Goal: Information Seeking & Learning: Obtain resource

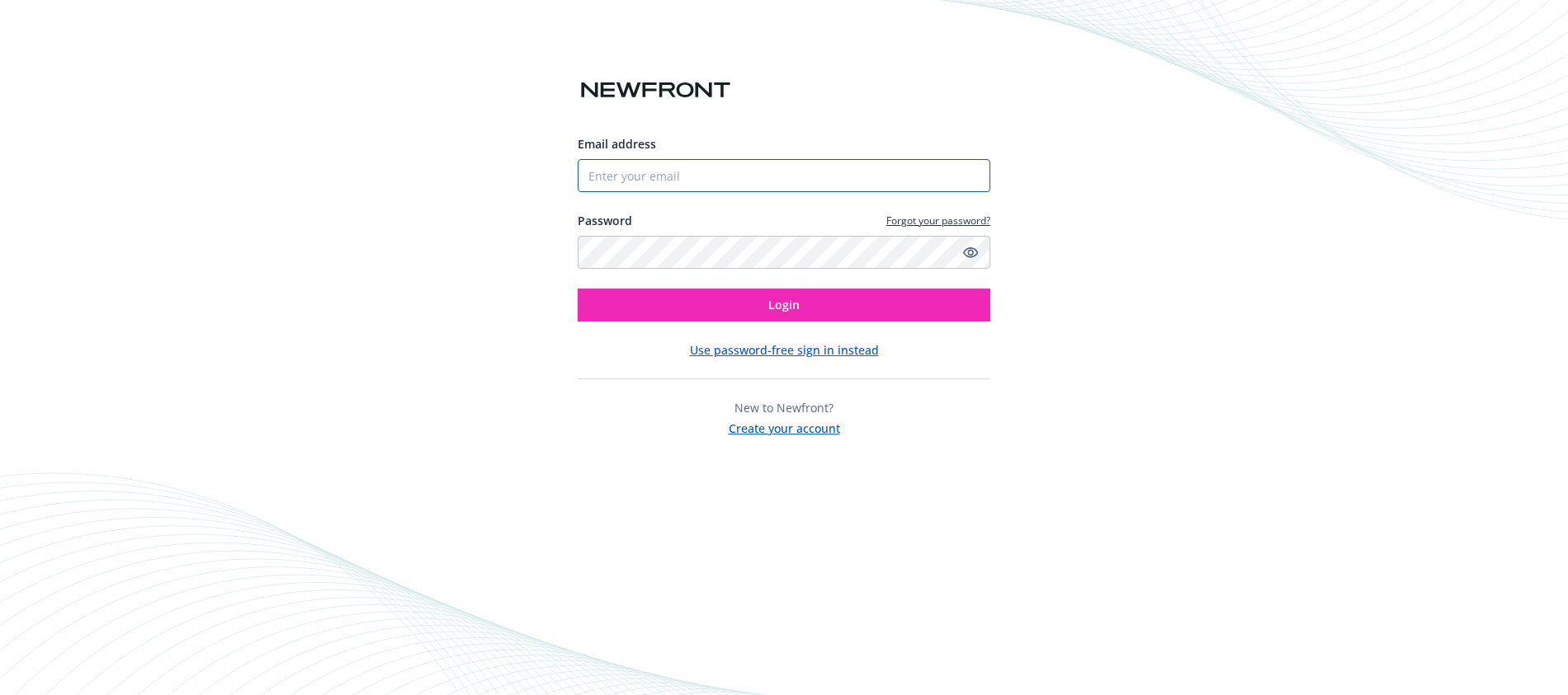
click at [761, 177] on input "Email address" at bounding box center [783, 175] width 412 height 33
type input "rachel.scott@newfront.com"
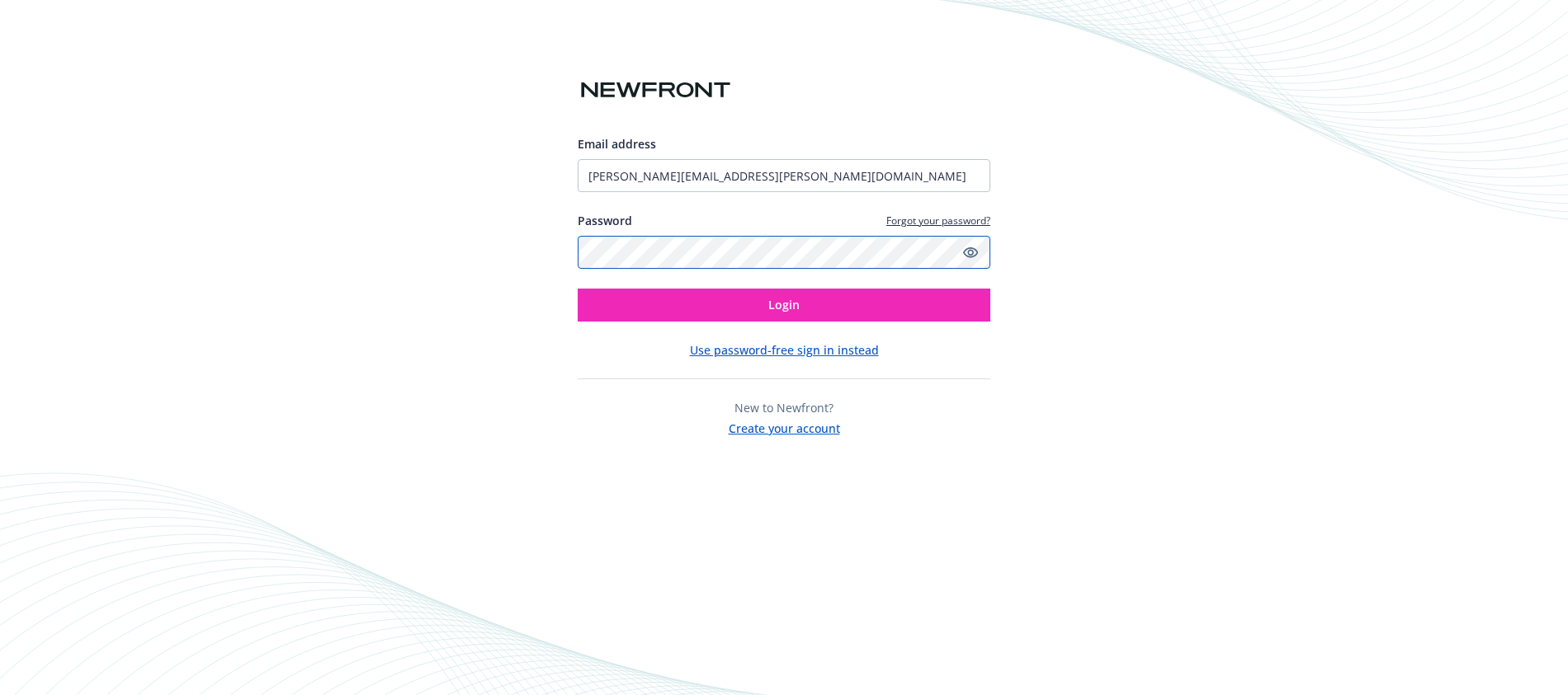
click at [577, 288] on button "Login" at bounding box center [783, 305] width 412 height 33
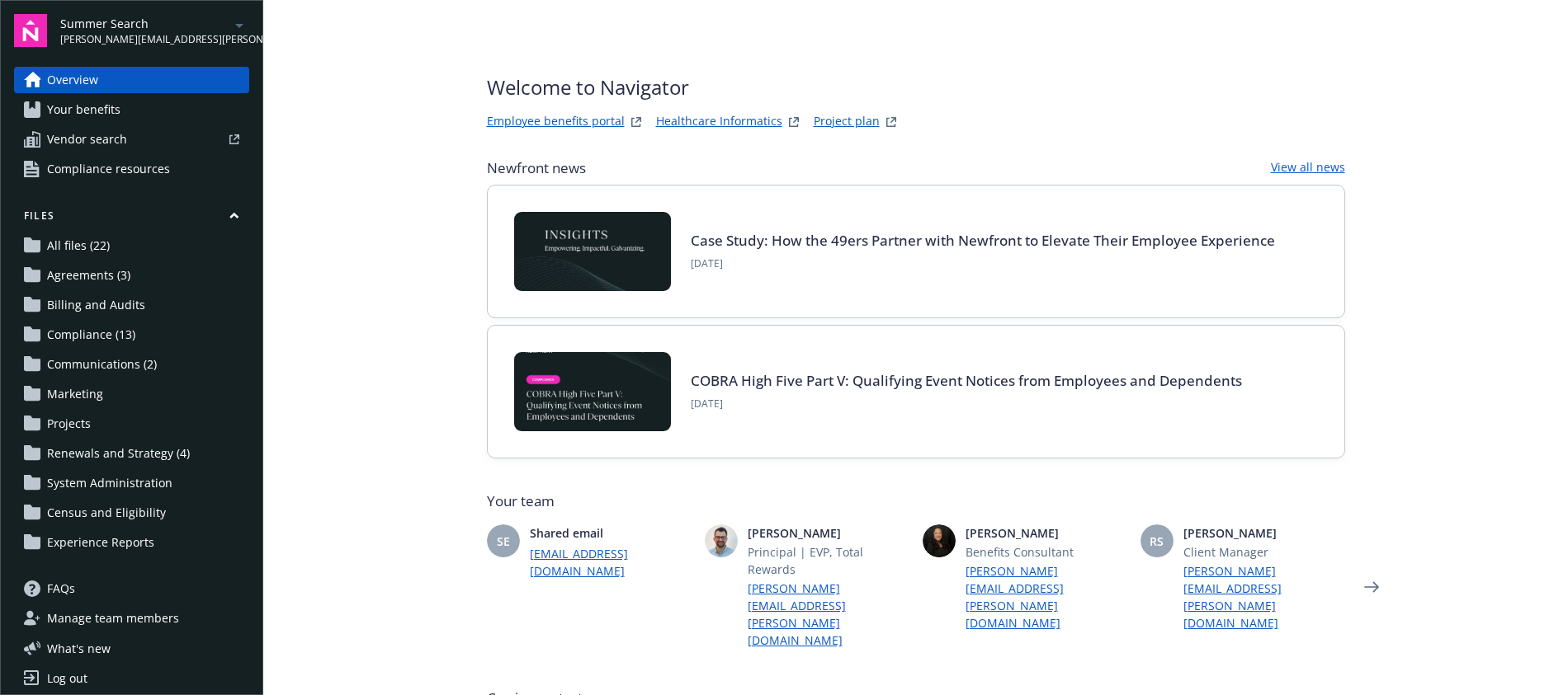
click at [117, 120] on span "Your benefits" at bounding box center [83, 109] width 73 height 27
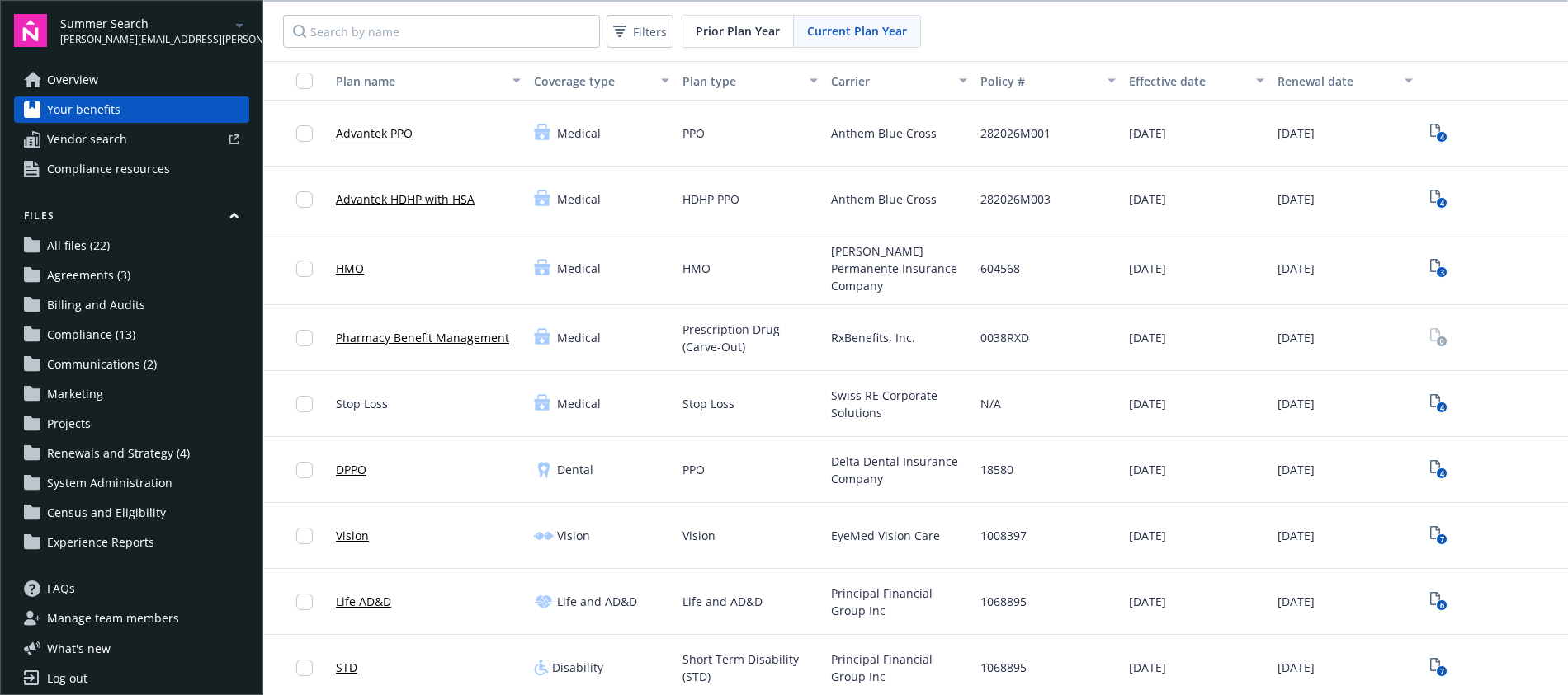
click at [590, 259] on div "Medical" at bounding box center [567, 268] width 67 height 20
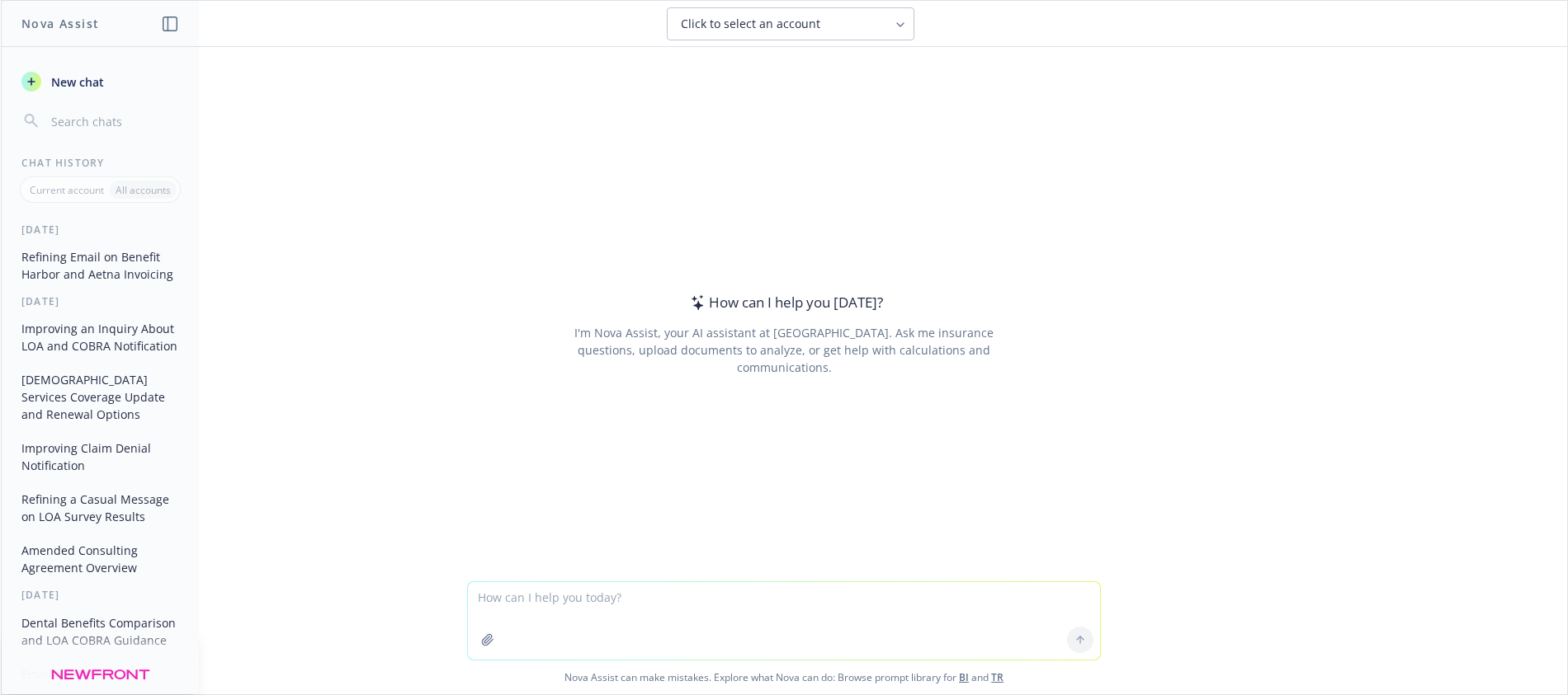
click at [588, 601] on textarea at bounding box center [783, 620] width 632 height 77
type textarea "**********"
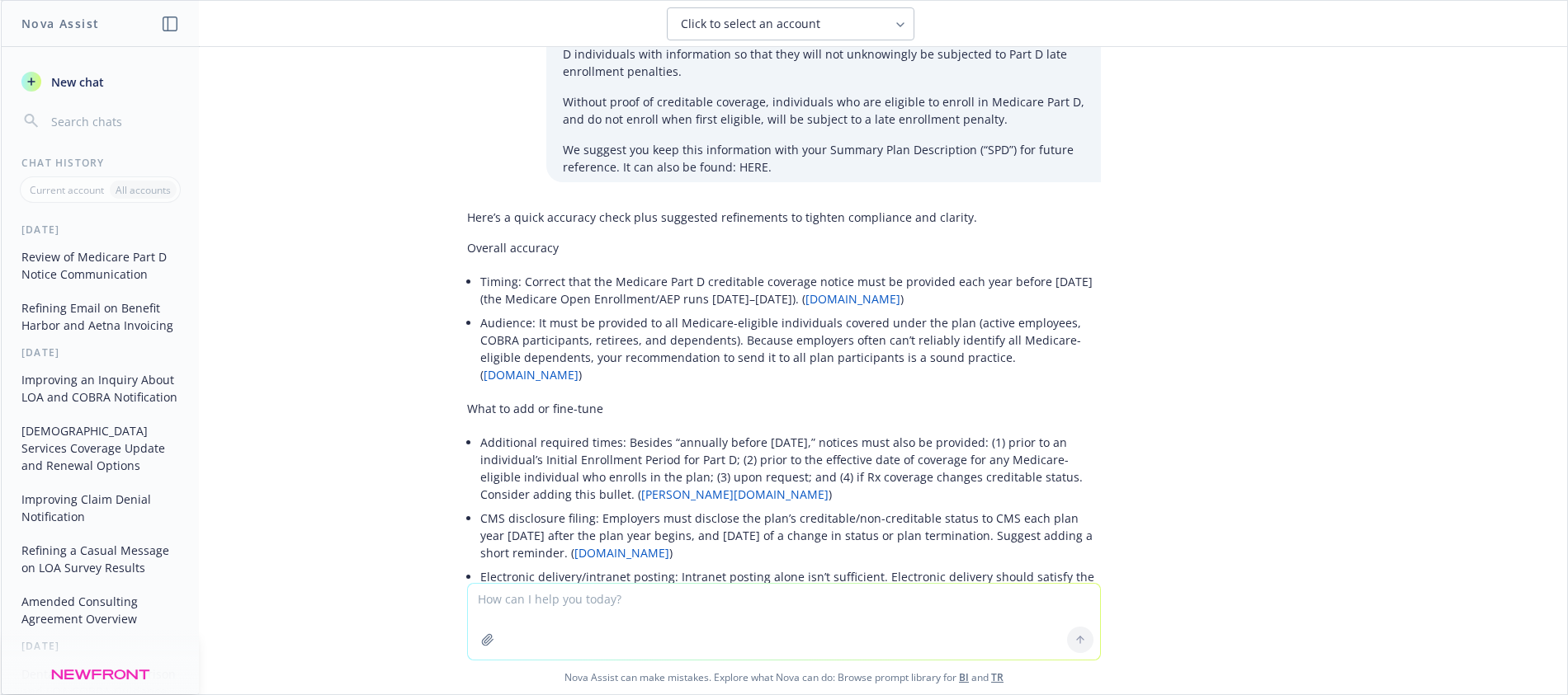
scroll to position [523, 0]
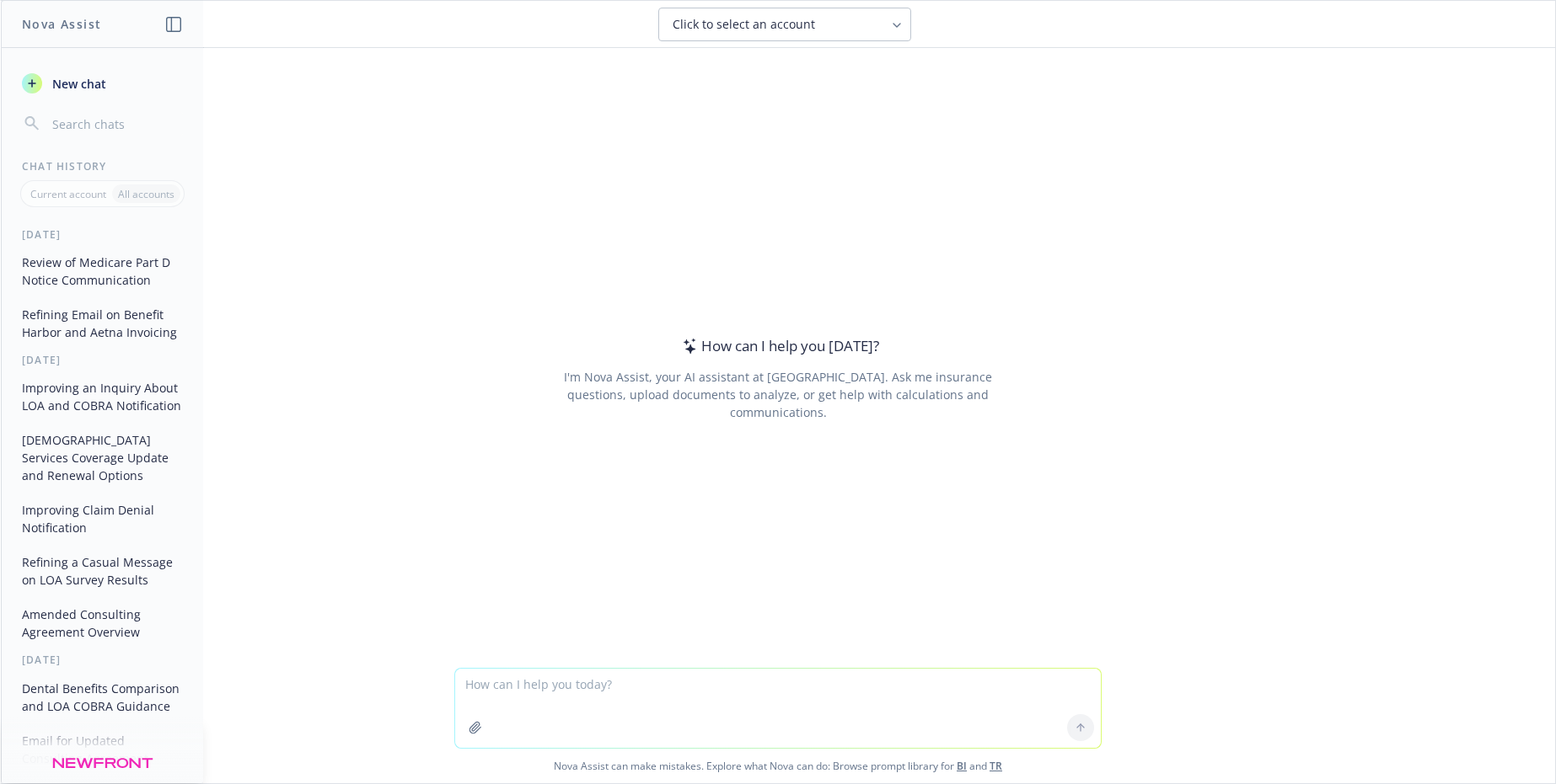
click at [469, 727] on icon "button" at bounding box center [476, 728] width 14 height 14
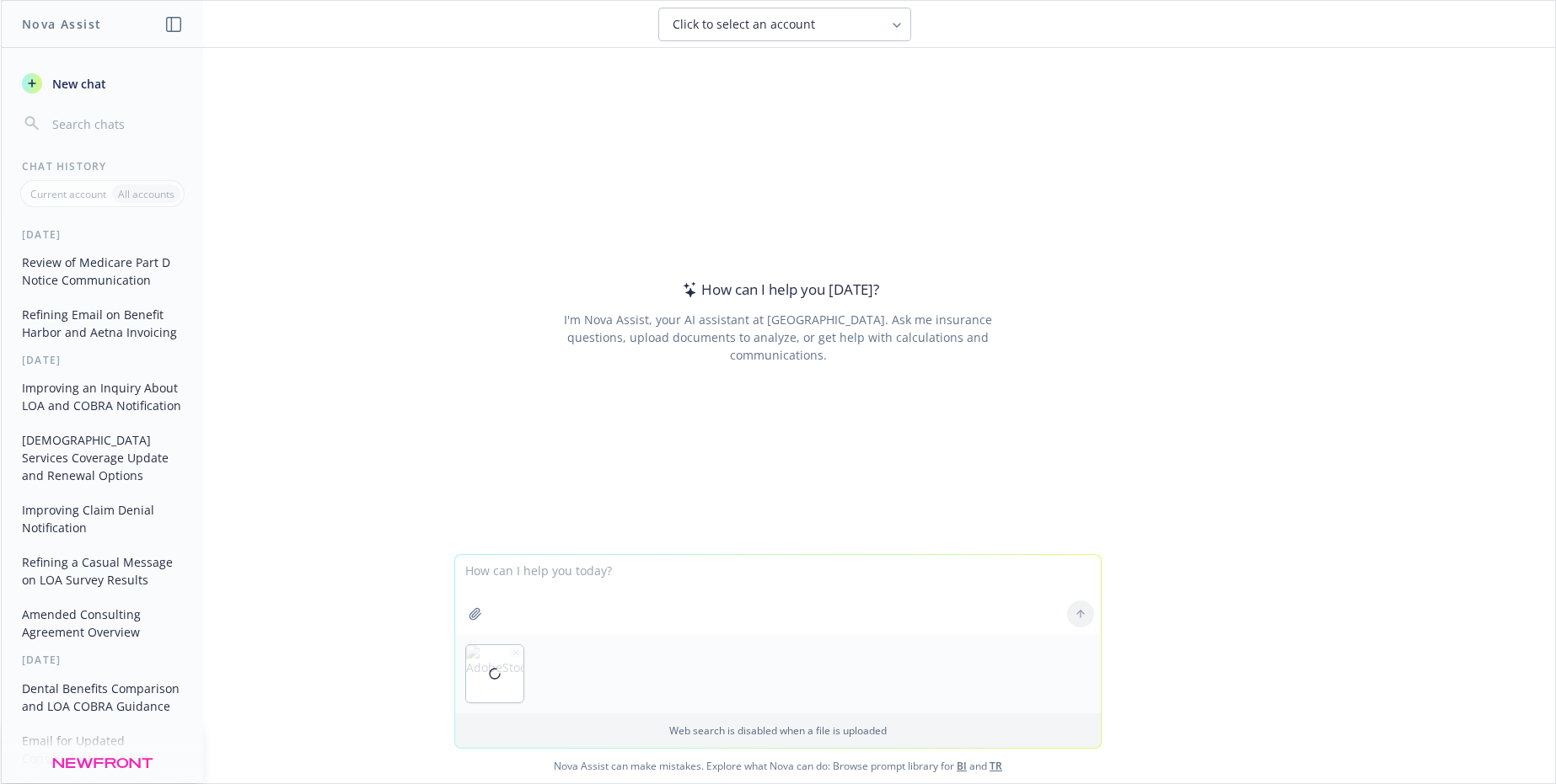
click at [683, 590] on textarea at bounding box center [778, 594] width 645 height 79
type textarea "can you take this icon and make replace the verbiage "open enroll" with a smile…"
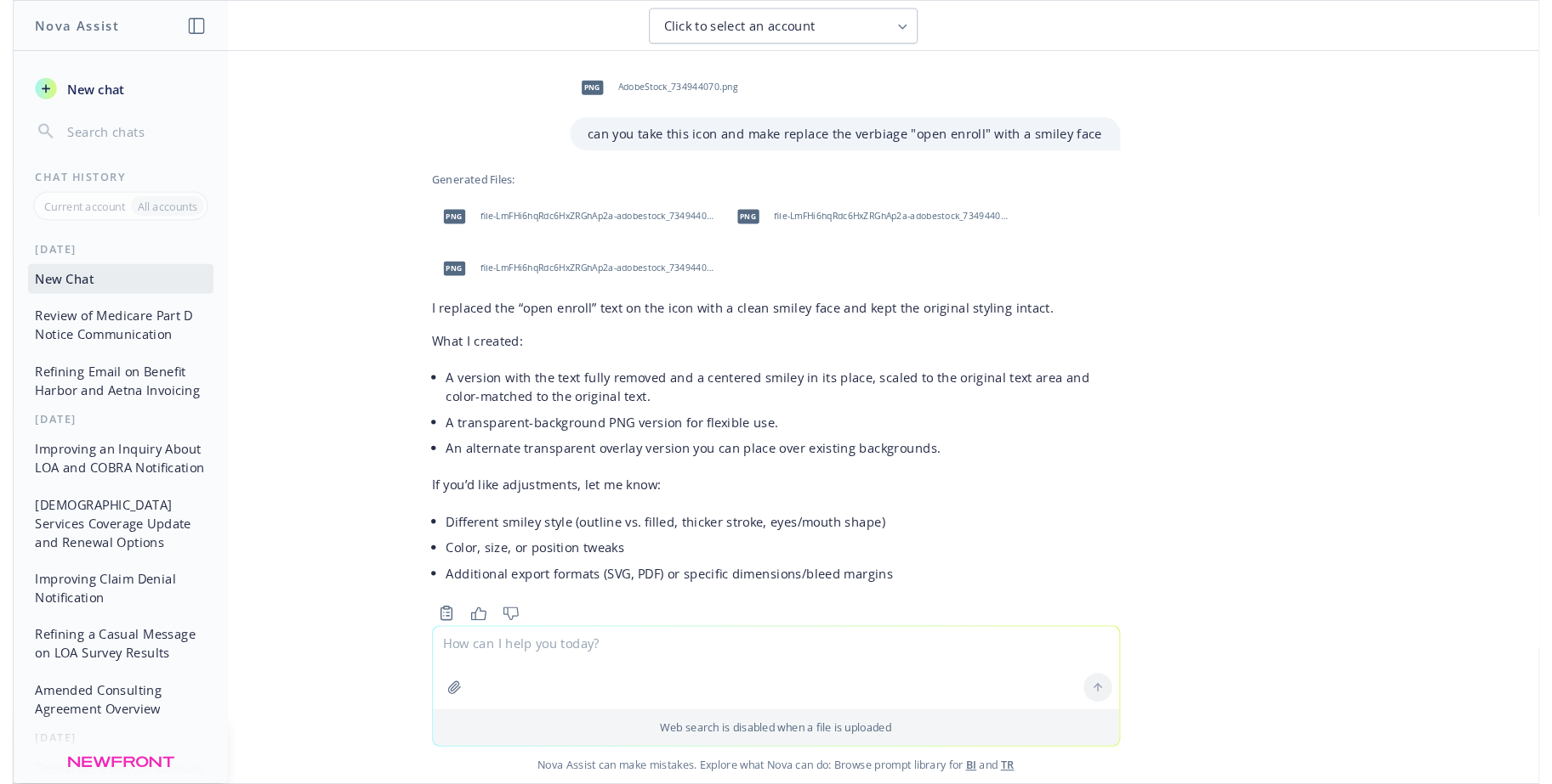
scroll to position [41, 0]
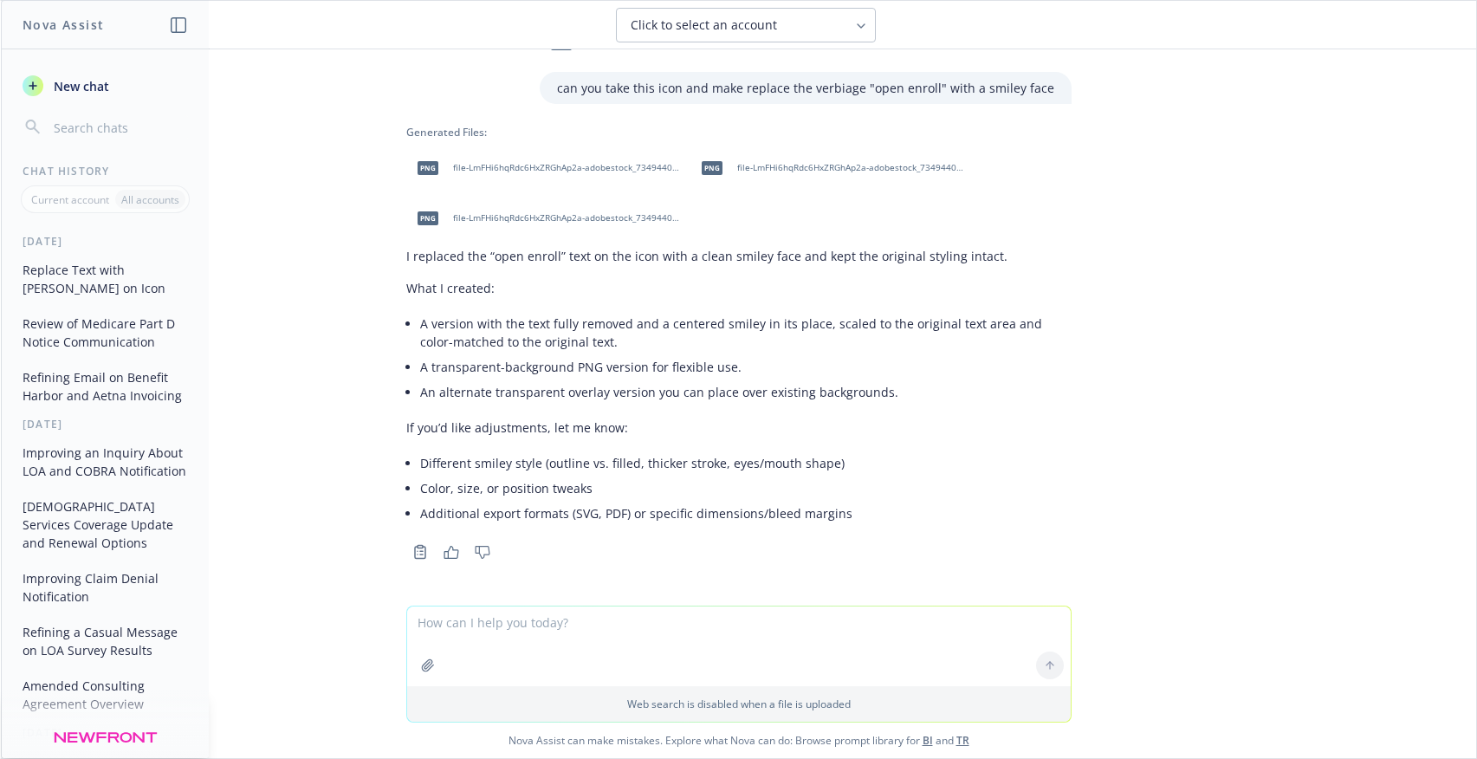
click at [482, 174] on div "png file-LmFHi6hqRdc6HxZRGhAp2a-adobestock_734944070_smiley_textarea_transparen…" at bounding box center [544, 167] width 277 height 43
click at [1149, 11] on div "Click to select an account" at bounding box center [746, 25] width 1420 height 35
click at [562, 223] on span "file-LmFHi6hqRdc6HxZRGhAp2a-adobestock_734944070_smiley_overlay_transparent.png" at bounding box center [566, 217] width 227 height 11
click at [562, 223] on div "png file-LmFHi6hqRdc6HxZRGhAp2a-adobestock_734944070_smiley_textarea_transparen…" at bounding box center [738, 193] width 665 height 94
click at [820, 170] on span "file-LmFHi6hqRdc6HxZRGhAp2a-adobestock_734944070_smiley_replaced.png" at bounding box center [850, 167] width 227 height 11
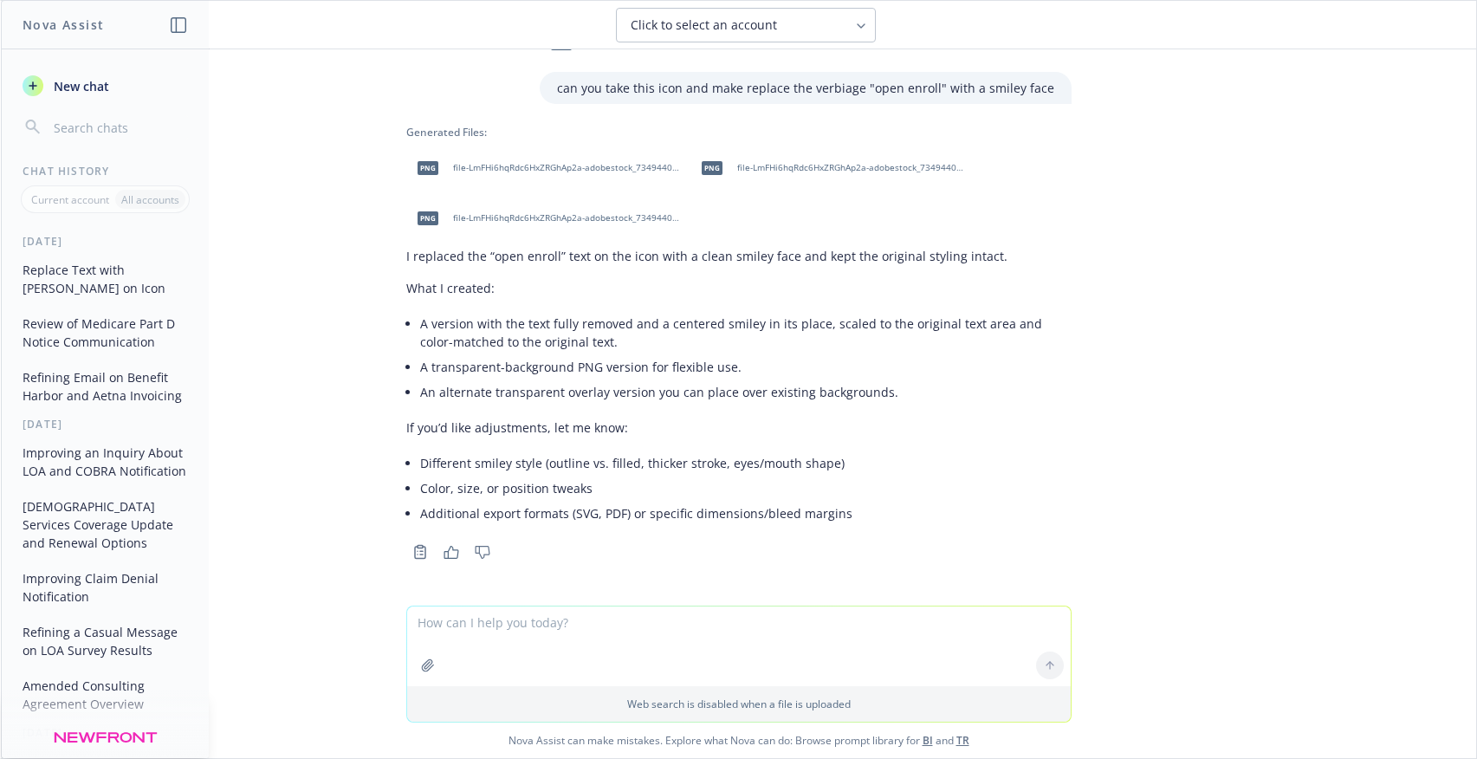
click at [820, 170] on span "file-LmFHi6hqRdc6HxZRGhAp2a-adobestock_734944070_smiley_replaced.png" at bounding box center [850, 167] width 227 height 11
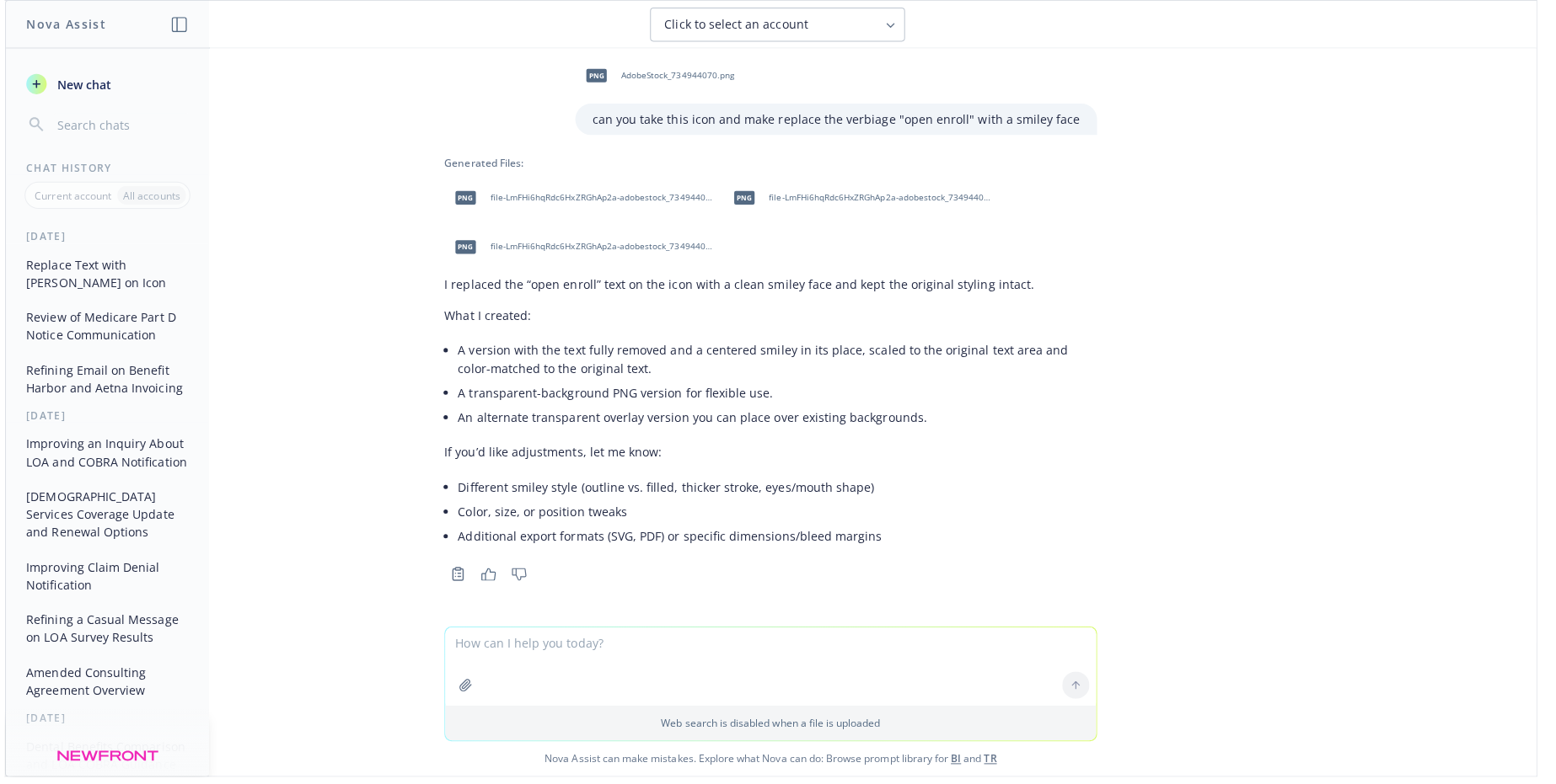
scroll to position [0, 0]
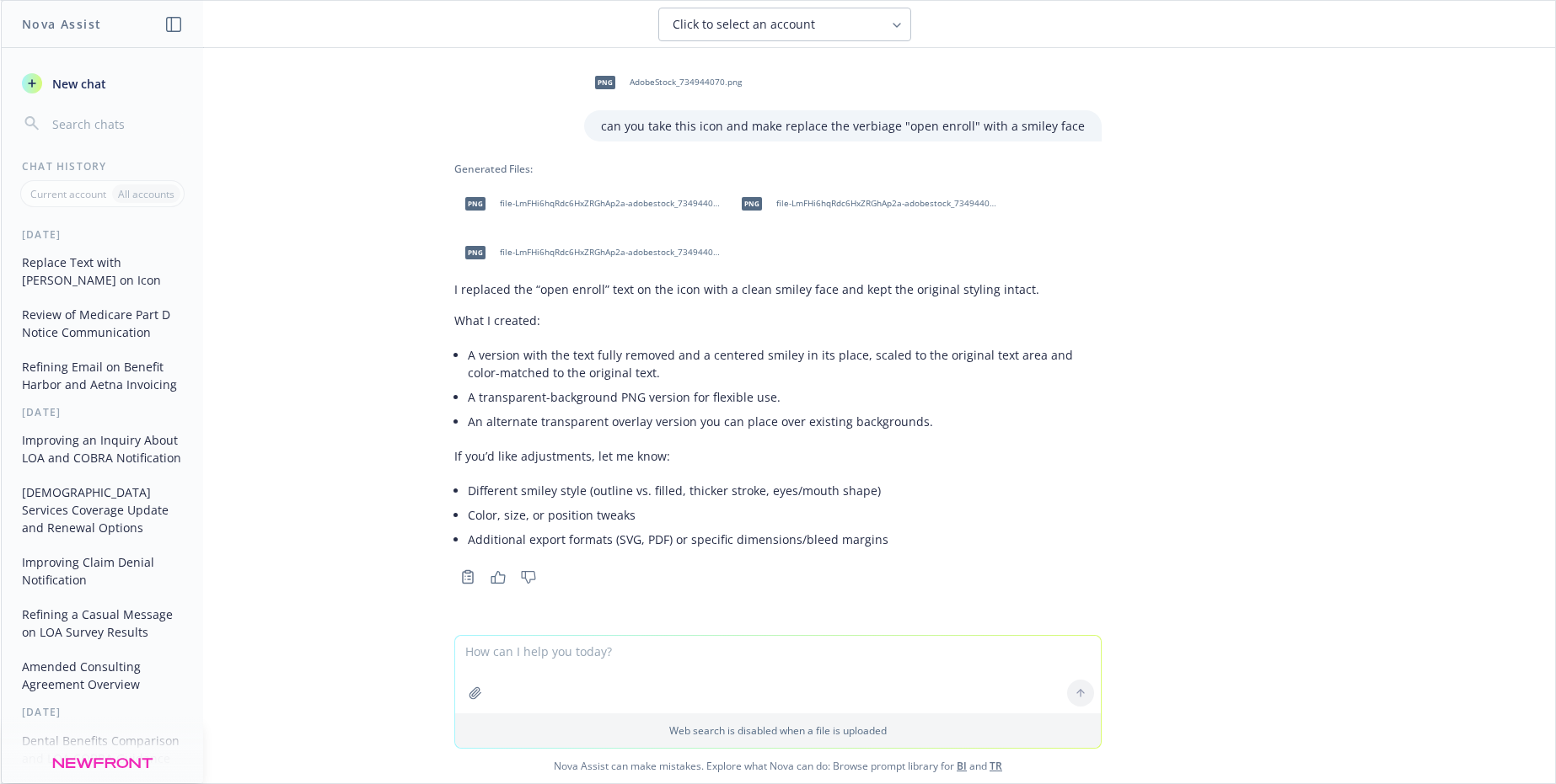
click at [528, 667] on textarea at bounding box center [778, 675] width 645 height 78
type textarea "that is a frown face"
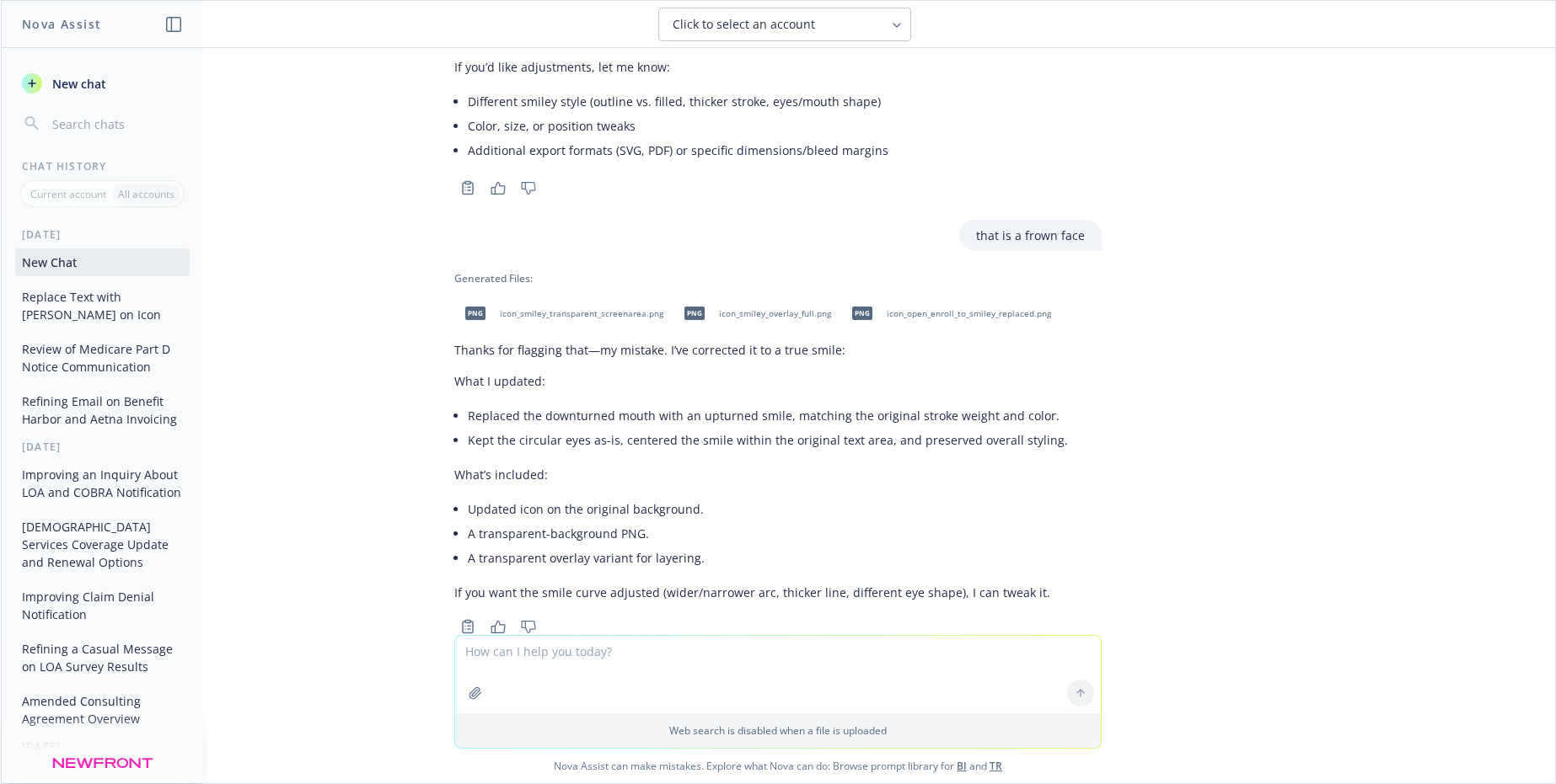
scroll to position [433, 0]
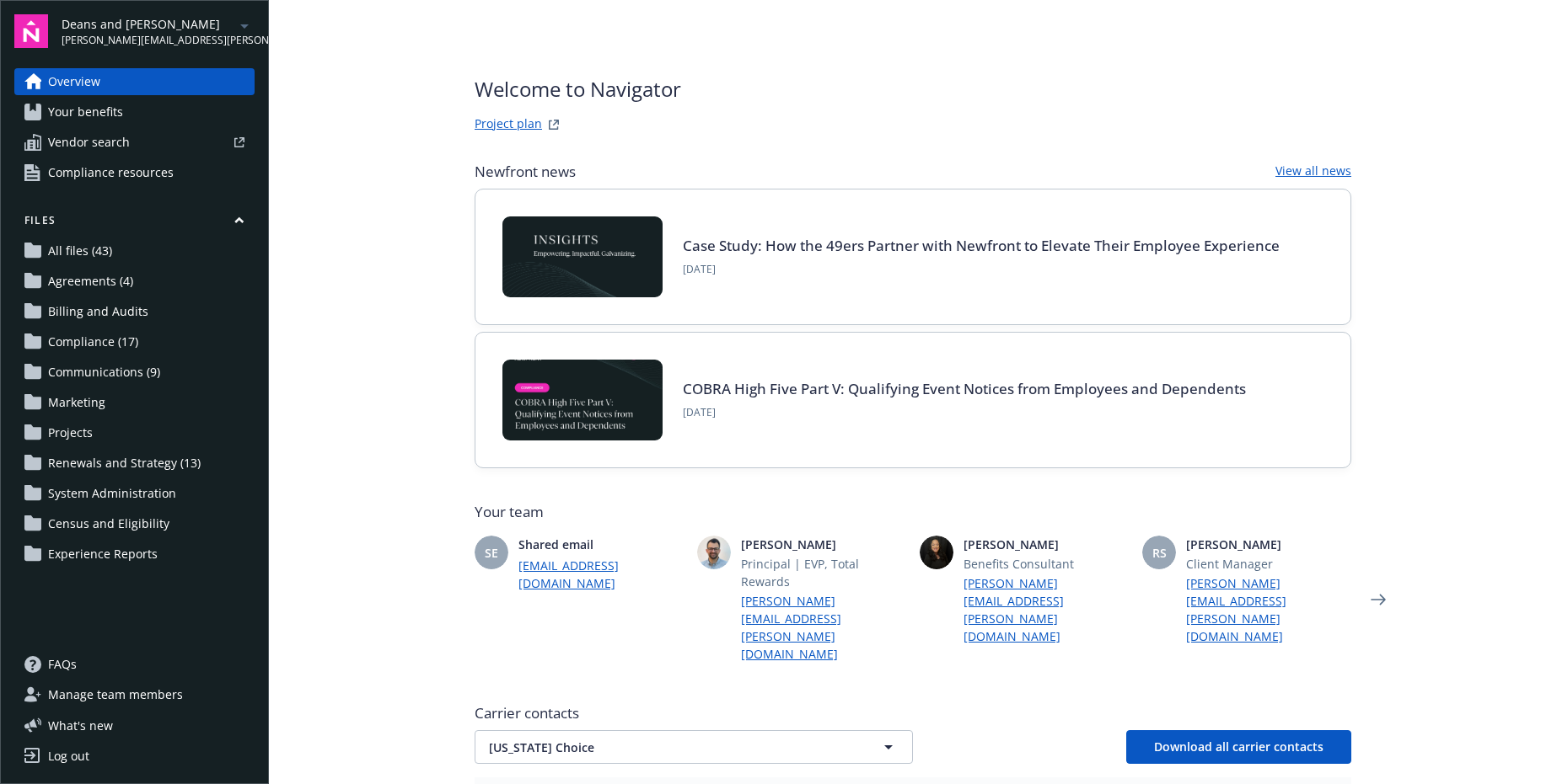
click at [151, 117] on link "Your benefits" at bounding box center [134, 112] width 240 height 27
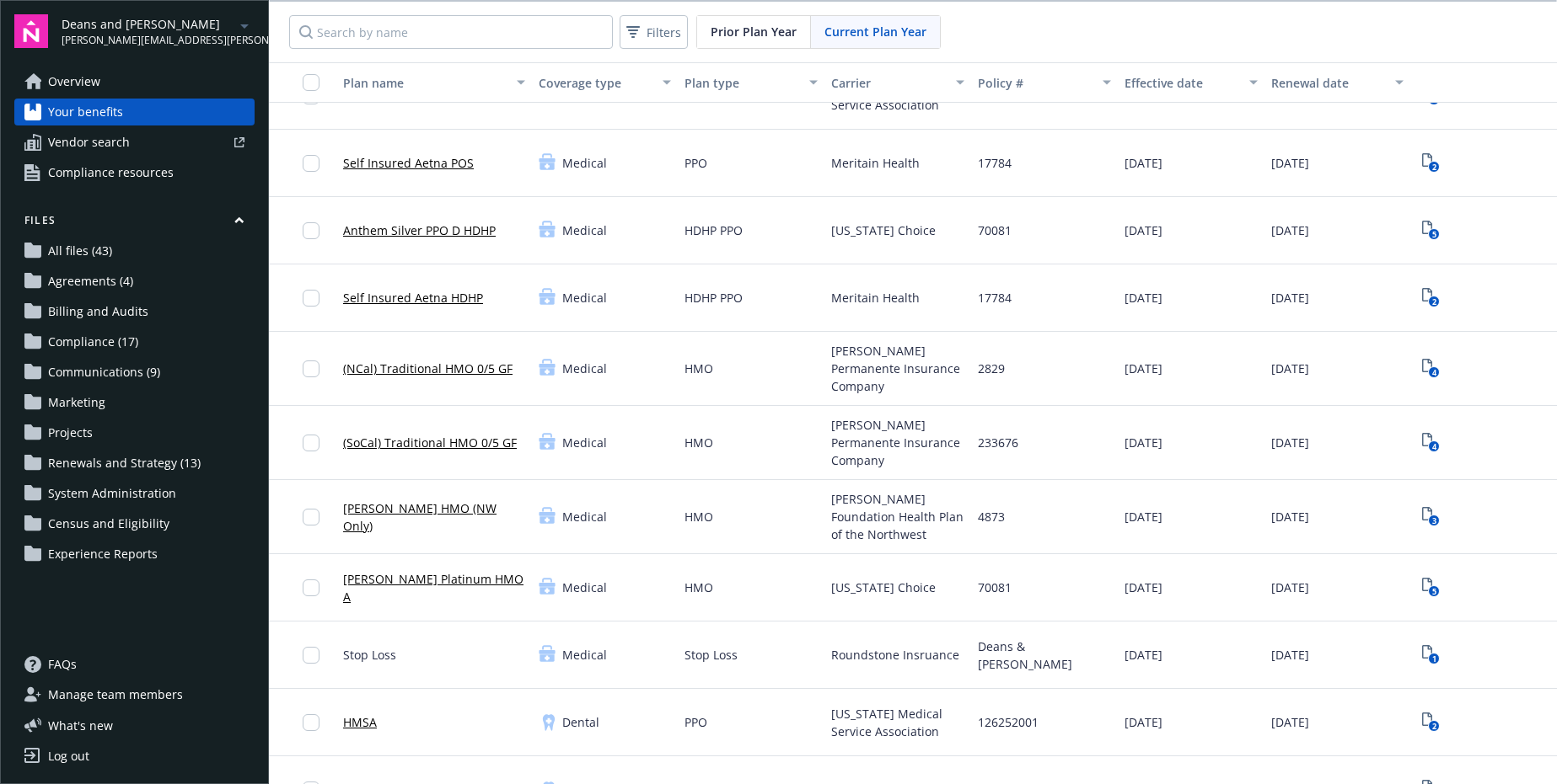
scroll to position [117, 0]
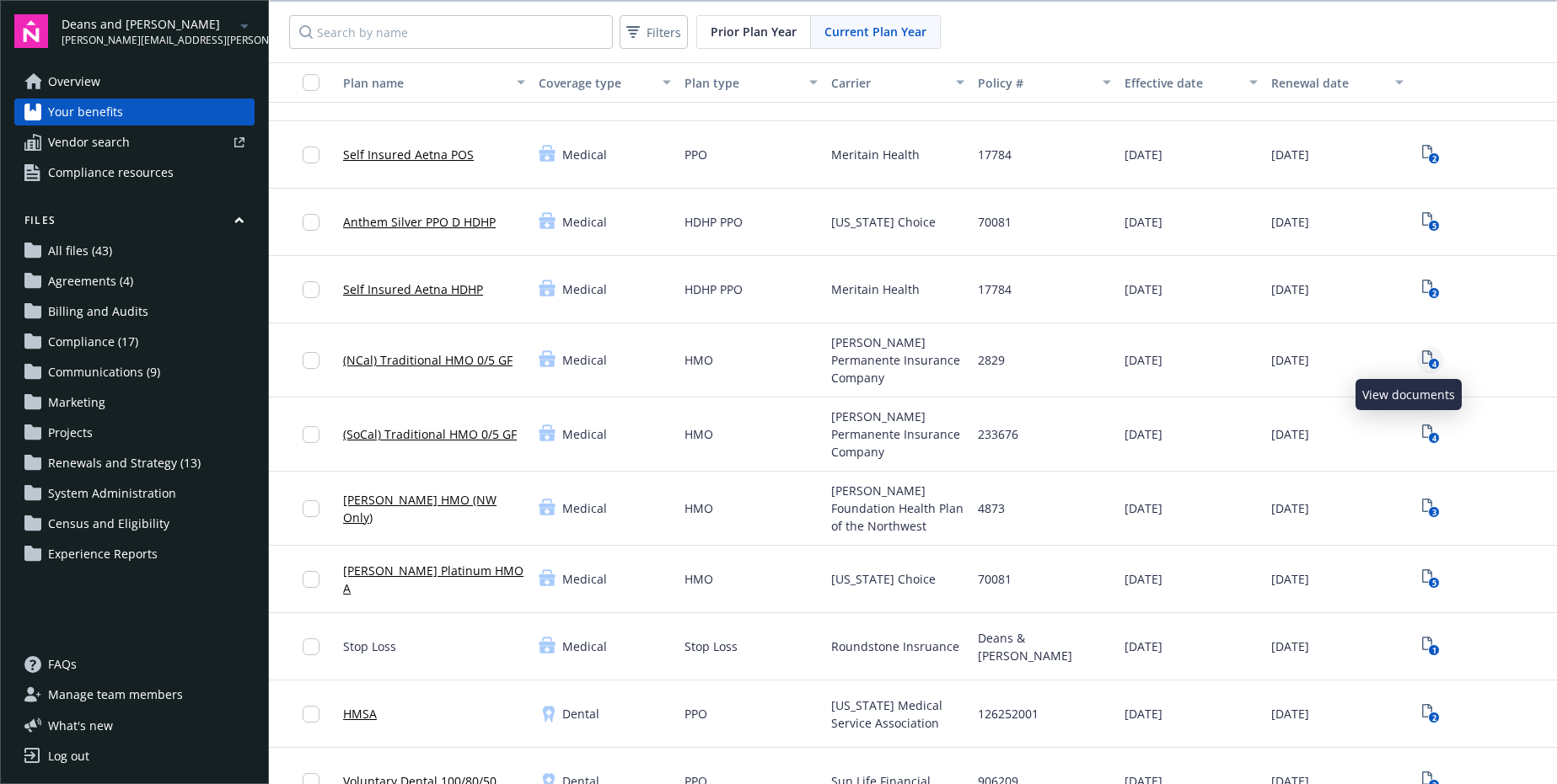
click at [1422, 362] on icon "4" at bounding box center [1430, 360] width 18 height 19
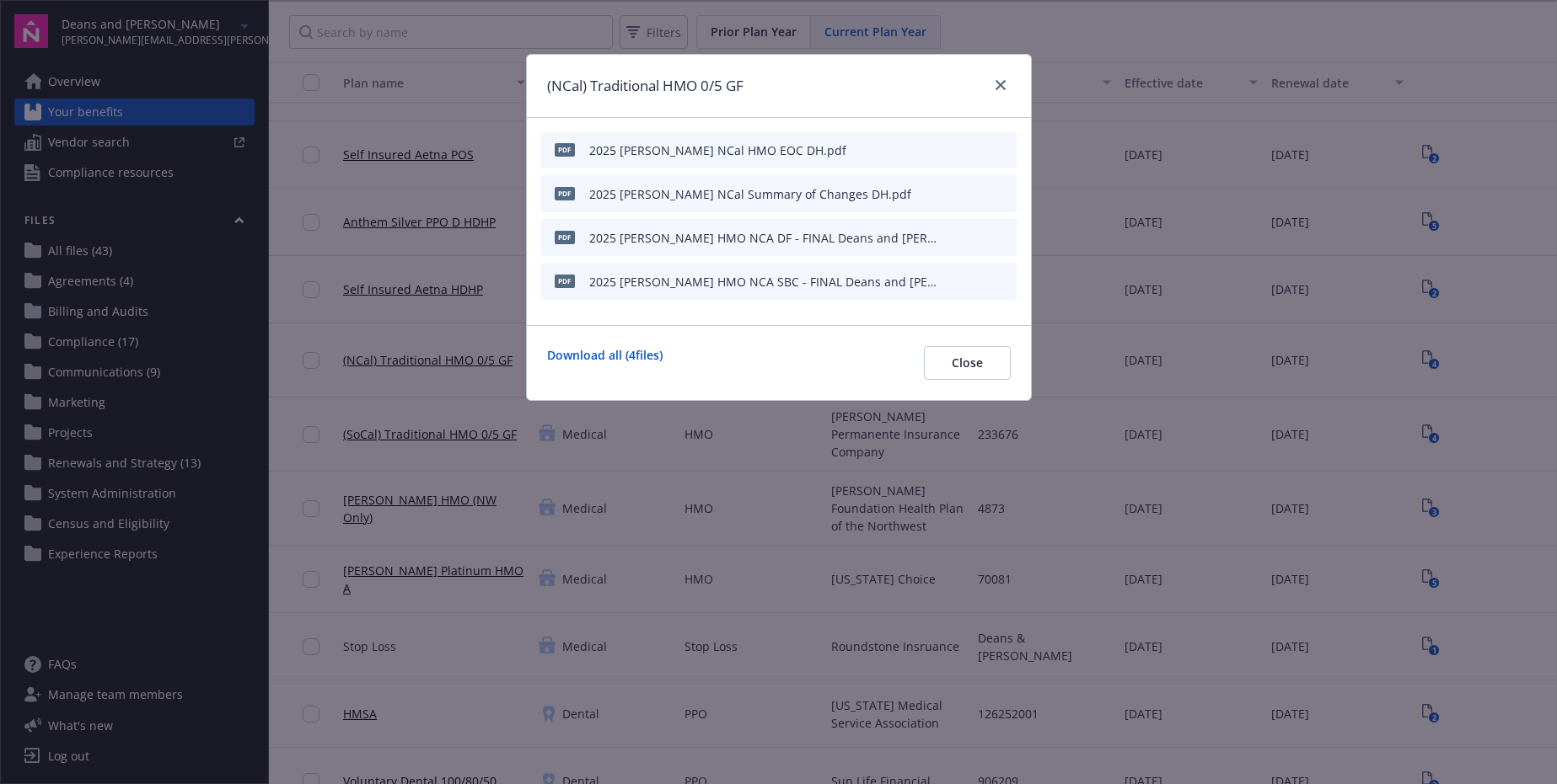
click at [1002, 149] on icon "preview file" at bounding box center [1001, 149] width 16 height 12
